Goal: Navigation & Orientation: Find specific page/section

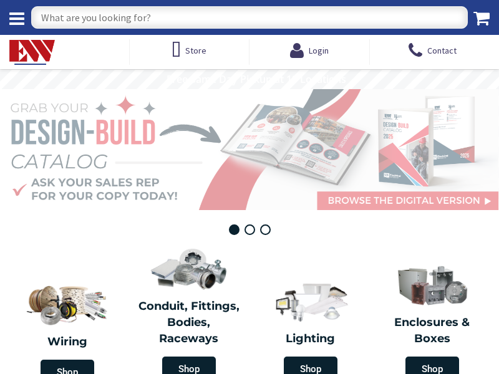
type input "[STREET_ADDRESS]"
